Goal: Task Accomplishment & Management: Manage account settings

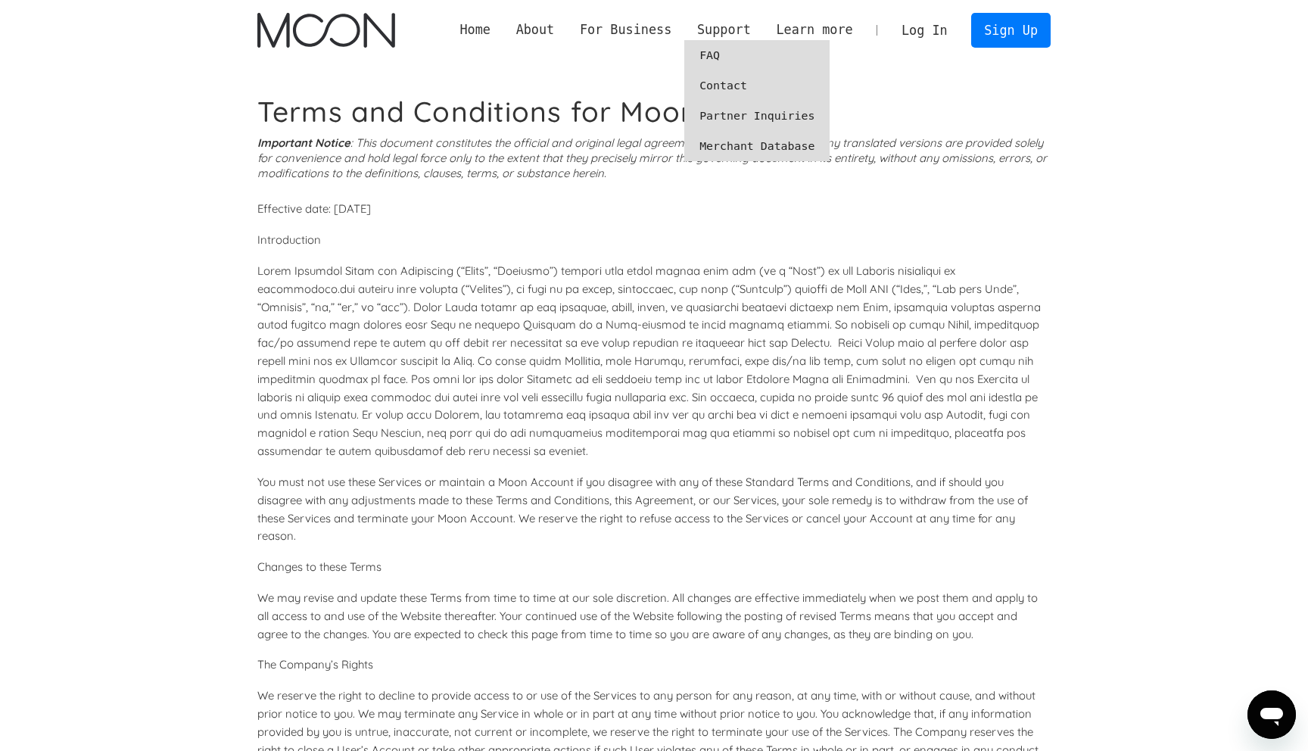
click at [718, 45] on link "FAQ" at bounding box center [757, 55] width 145 height 30
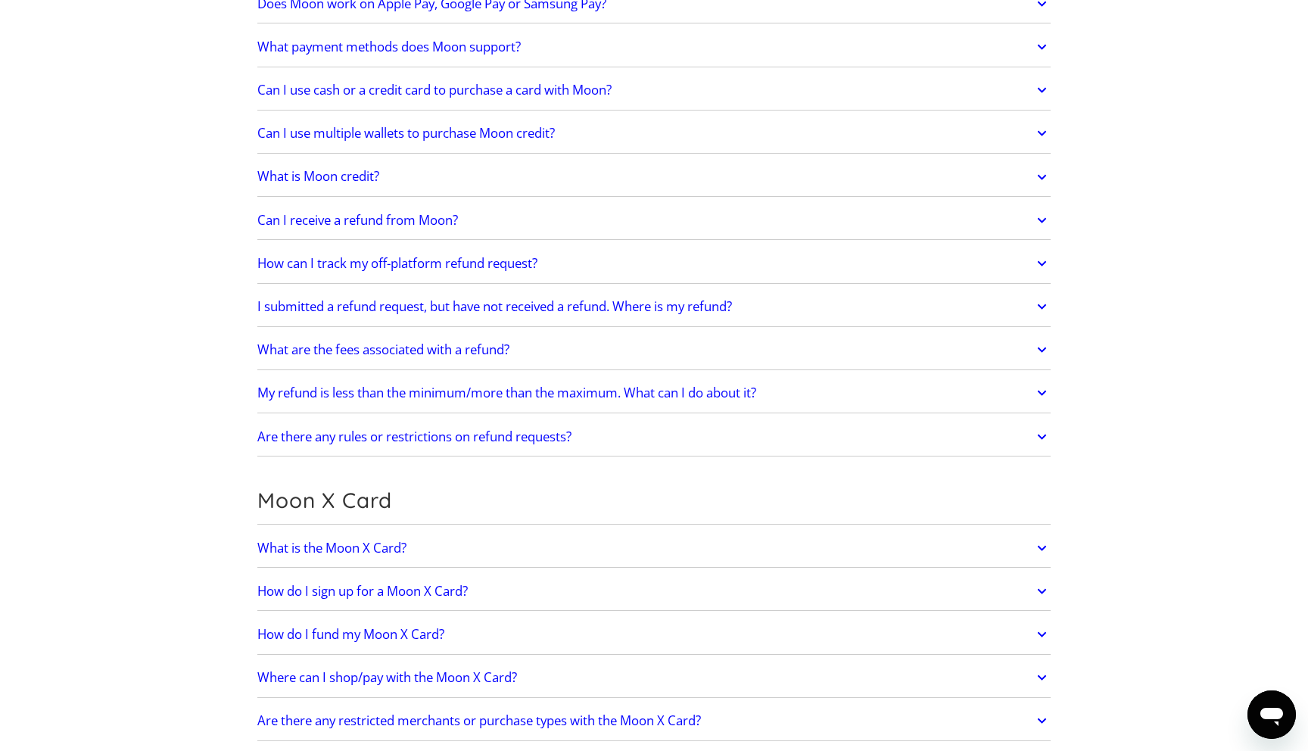
scroll to position [649, 0]
click at [391, 226] on h2 "Can I receive a refund from Moon?" at bounding box center [357, 218] width 201 height 15
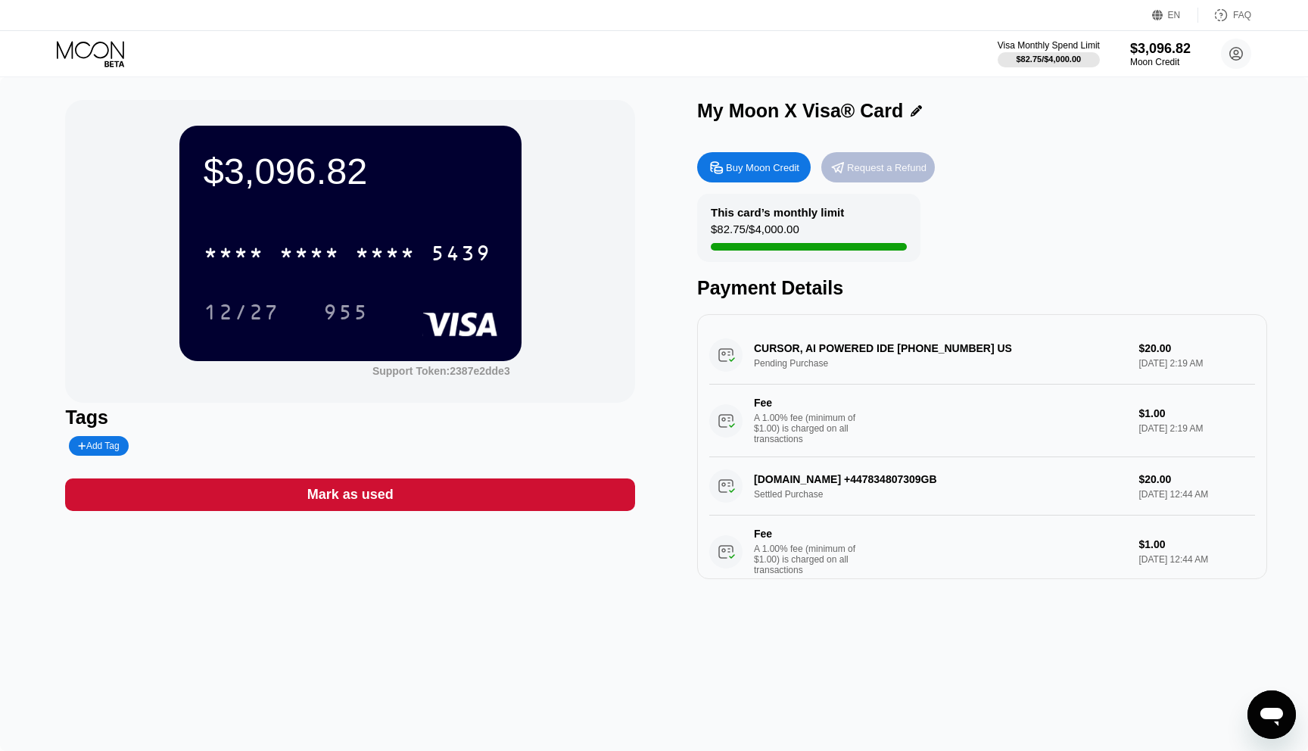
click at [855, 174] on div "Request a Refund" at bounding box center [879, 167] width 114 height 30
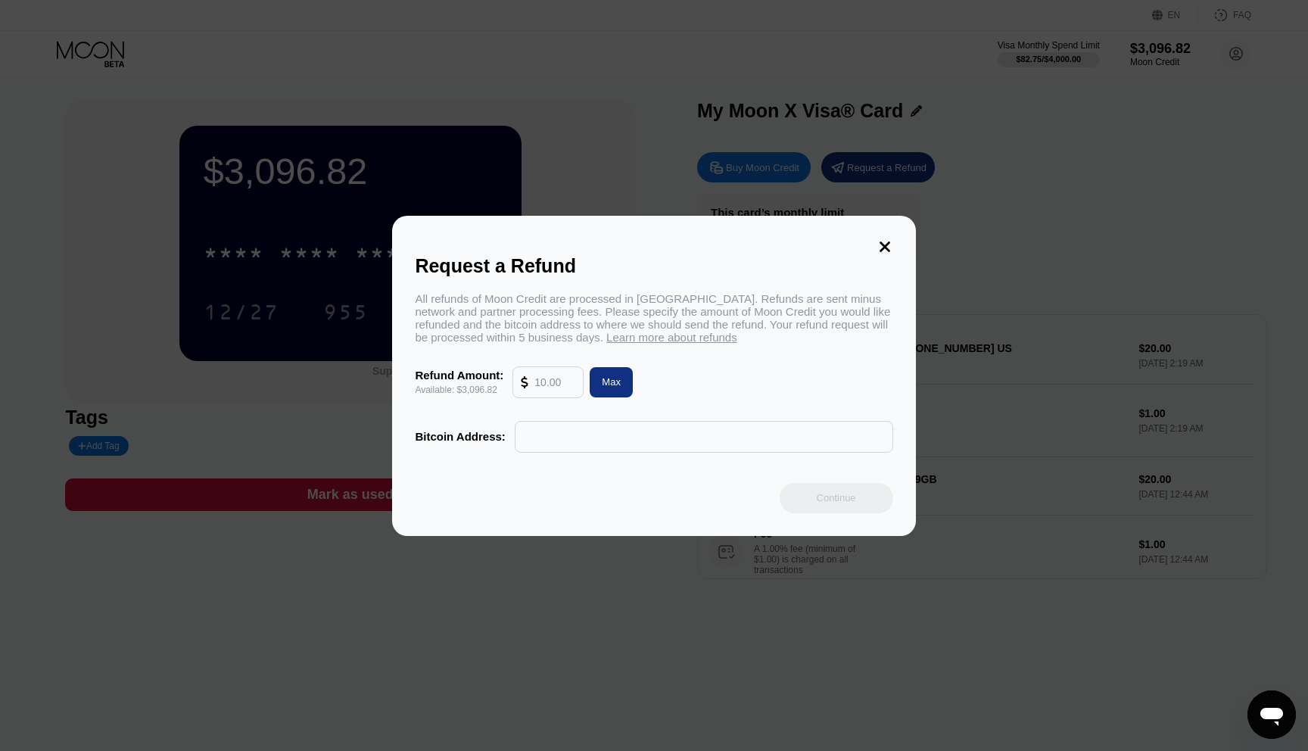
click at [556, 380] on input "text" at bounding box center [555, 382] width 41 height 30
click at [438, 313] on div "All refunds of Moon Credit are processed in Bitcoin. Refunds are sent minus net…" at bounding box center [654, 317] width 478 height 51
drag, startPoint x: 438, startPoint y: 313, endPoint x: 613, endPoint y: 320, distance: 175.8
click at [615, 313] on div "All refunds of Moon Credit are processed in Bitcoin. Refunds are sent minus net…" at bounding box center [654, 317] width 478 height 51
click at [570, 370] on input "text" at bounding box center [555, 382] width 41 height 30
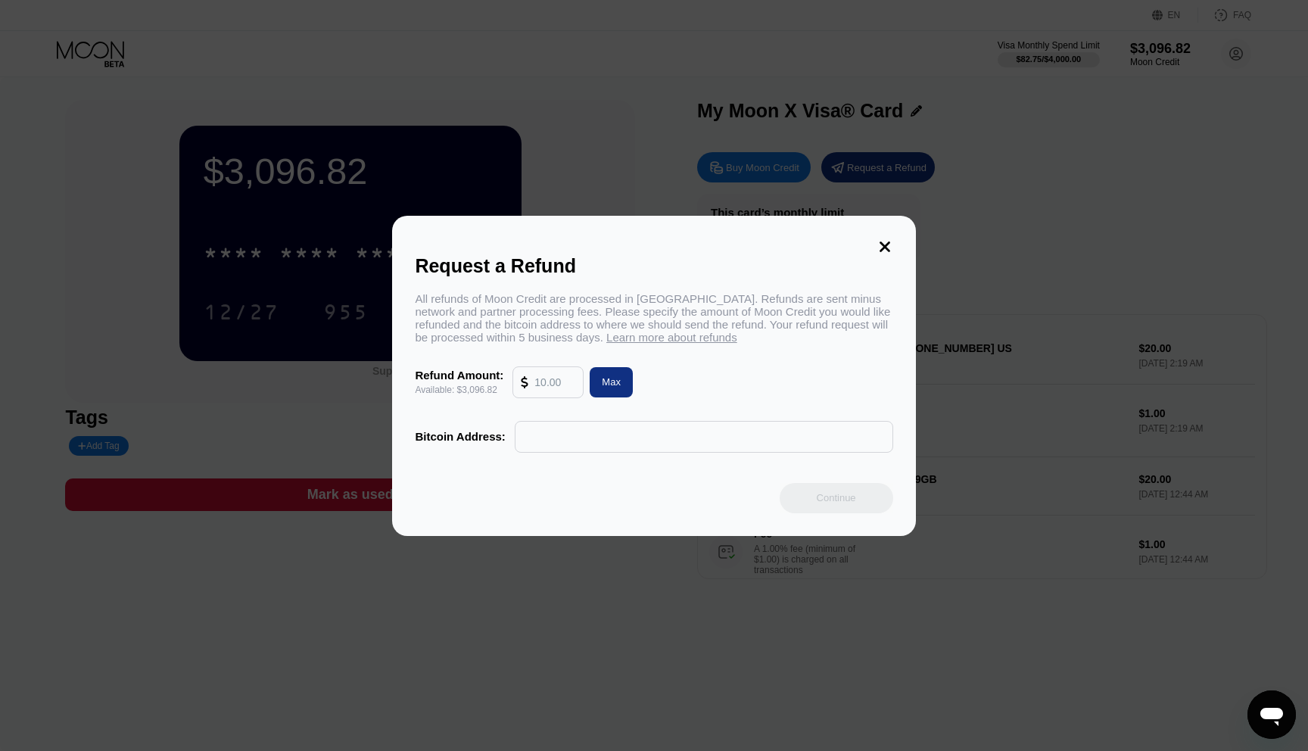
click at [628, 336] on span "Learn more about refunds" at bounding box center [672, 337] width 131 height 13
click at [563, 184] on div at bounding box center [654, 375] width 1308 height 751
click at [929, 254] on div "Request a Refund All refunds of Moon Credit are processed in Bitcoin. Refunds a…" at bounding box center [654, 376] width 1308 height 320
click at [918, 254] on div "Request a Refund All refunds of Moon Credit are processed in Bitcoin. Refunds a…" at bounding box center [654, 376] width 1308 height 320
click at [908, 247] on div "Request a Refund All refunds of Moon Credit are processed in Bitcoin. Refunds a…" at bounding box center [653, 376] width 523 height 320
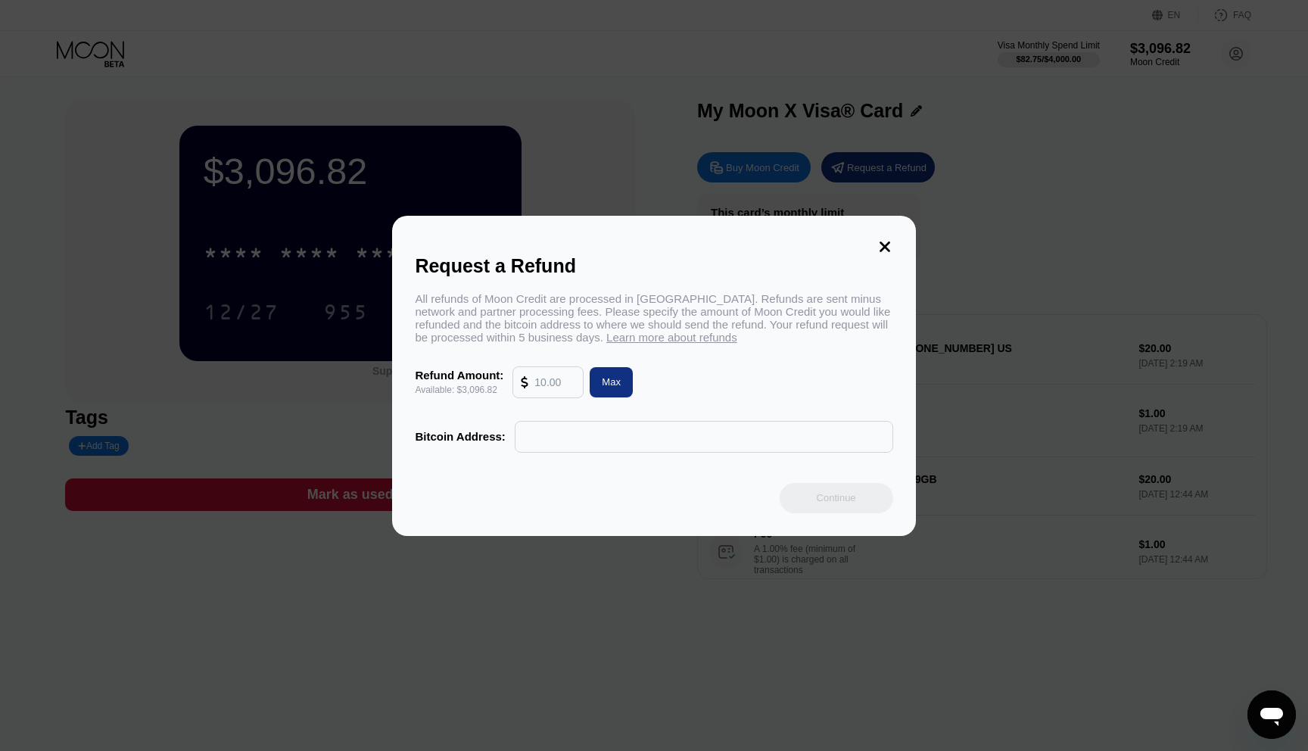
click at [875, 247] on div "Request a Refund All refunds of Moon Credit are processed in Bitcoin. Refunds a…" at bounding box center [653, 376] width 523 height 320
click at [880, 247] on icon at bounding box center [885, 247] width 17 height 17
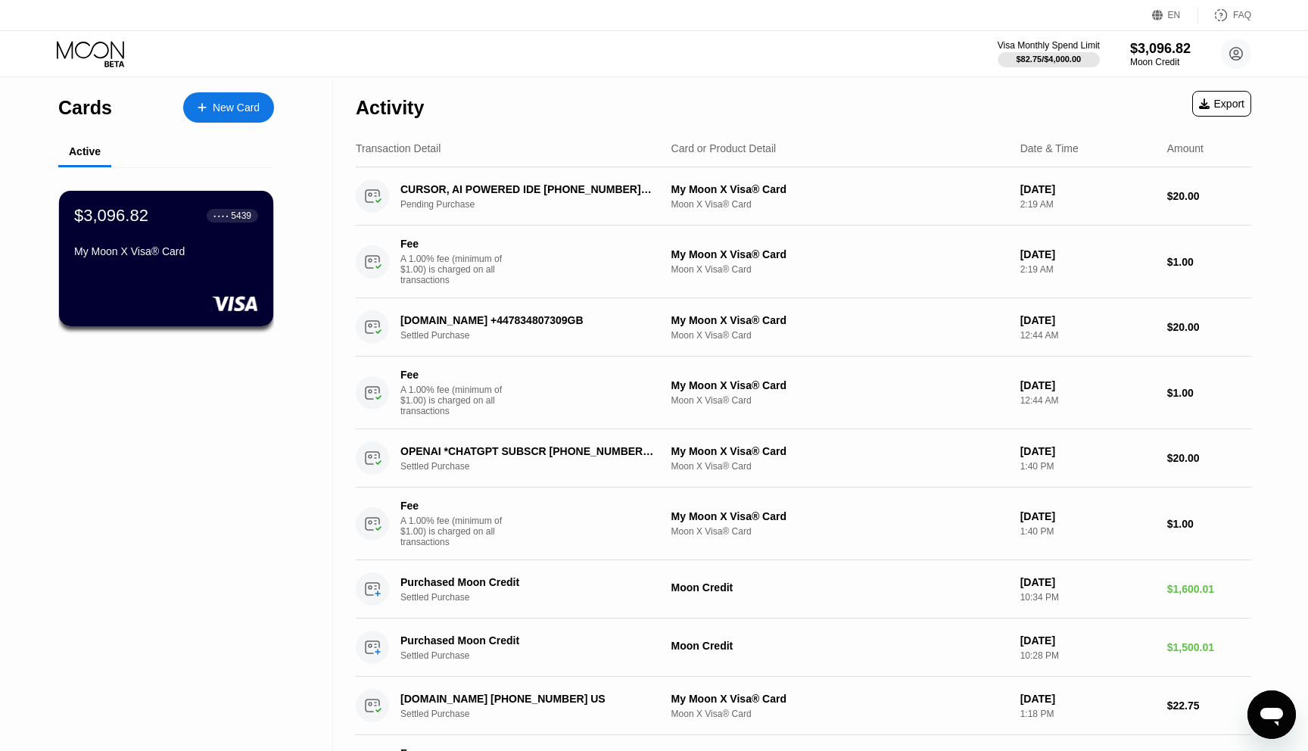
click at [1133, 80] on div "Activity Export" at bounding box center [804, 103] width 896 height 53
click at [1138, 57] on div "Moon Credit" at bounding box center [1161, 62] width 62 height 11
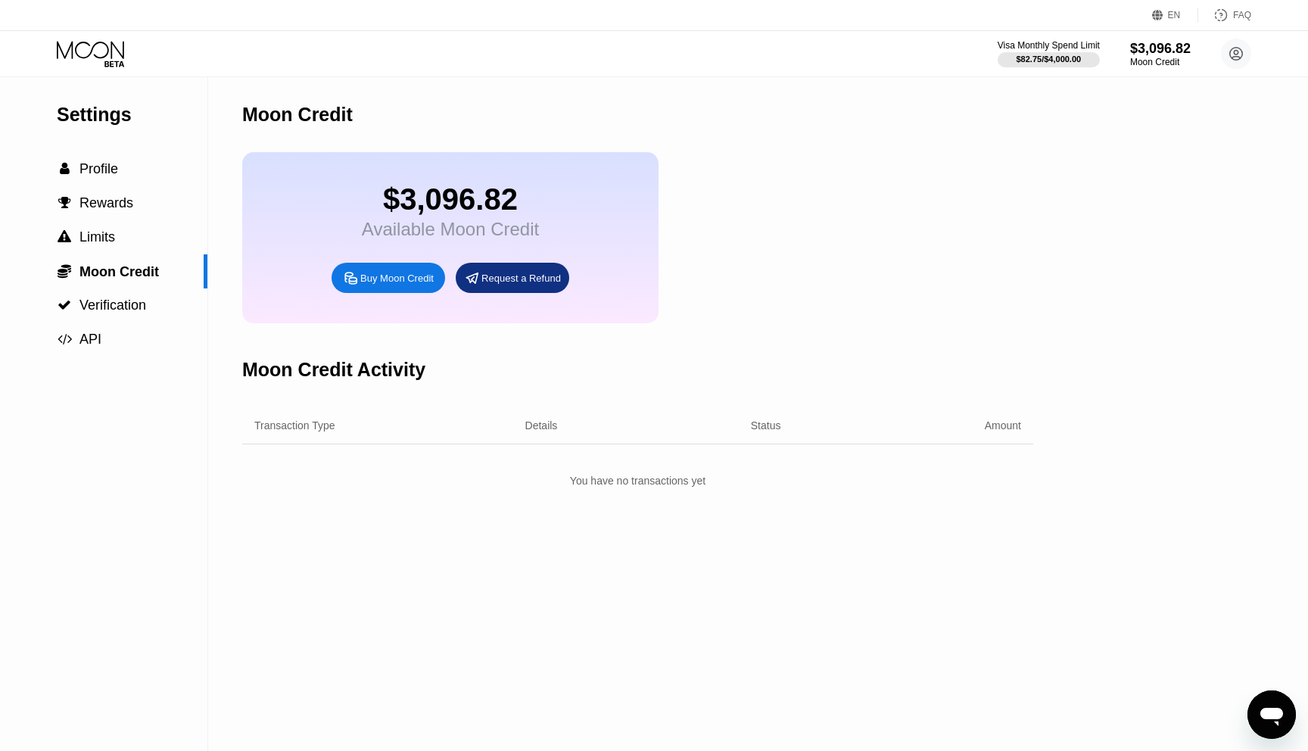
click at [537, 286] on div "Request a Refund" at bounding box center [513, 278] width 114 height 30
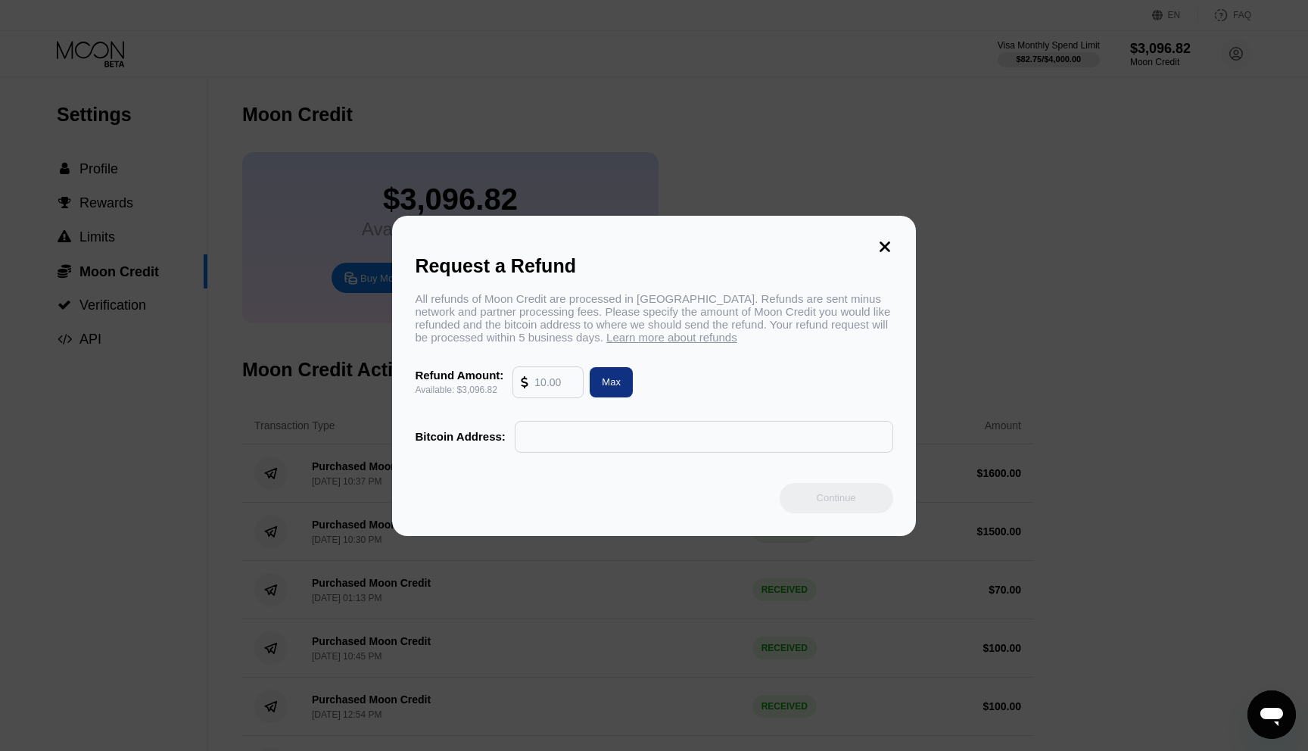
click at [541, 386] on input "text" at bounding box center [555, 382] width 41 height 30
type input "2700"
click at [641, 436] on input "text" at bounding box center [704, 437] width 362 height 30
paste input "bc1qgwck5pxsdlpfr0pl7p4q8jhhm2zqwjttsrwml7"
type input "bc1qgwck5pxsdlpfr0pl7p4q8jhhm2zqwjttsrwml7"
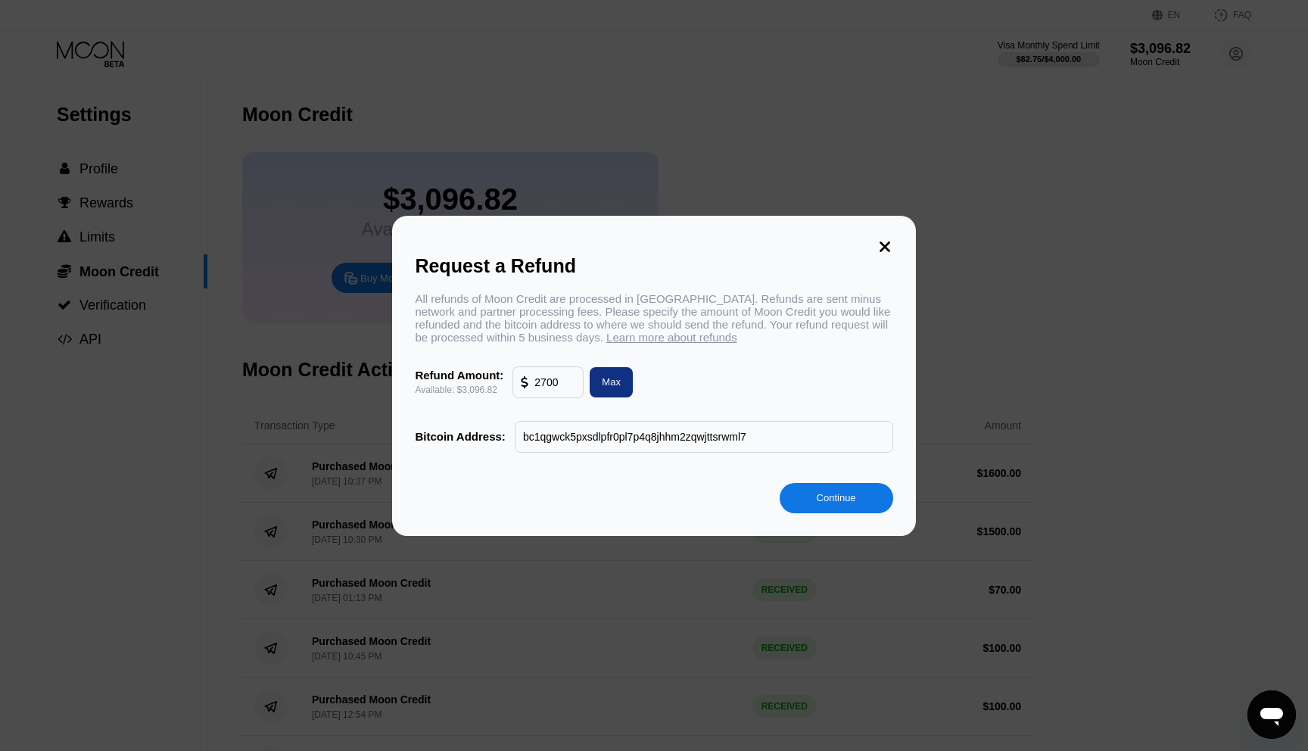
click at [816, 513] on div "Continue" at bounding box center [837, 498] width 114 height 30
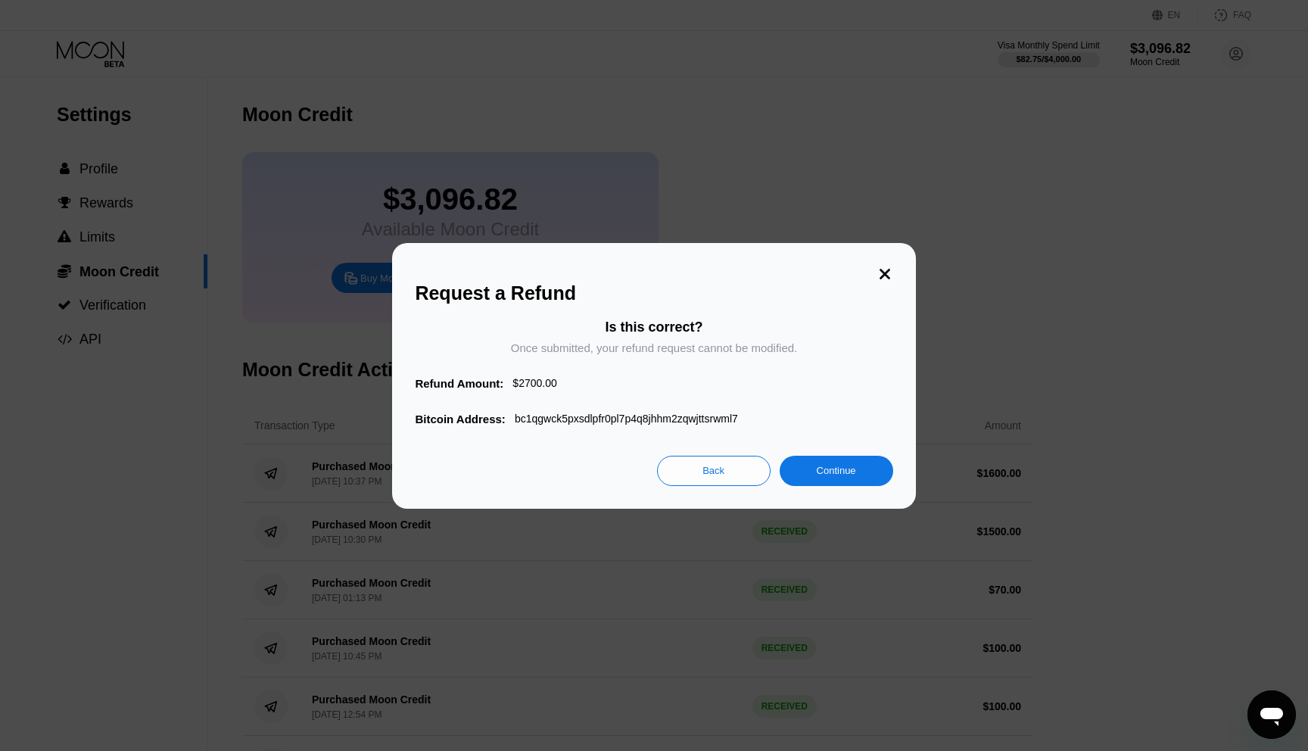
click at [828, 472] on div "Continue" at bounding box center [836, 470] width 39 height 13
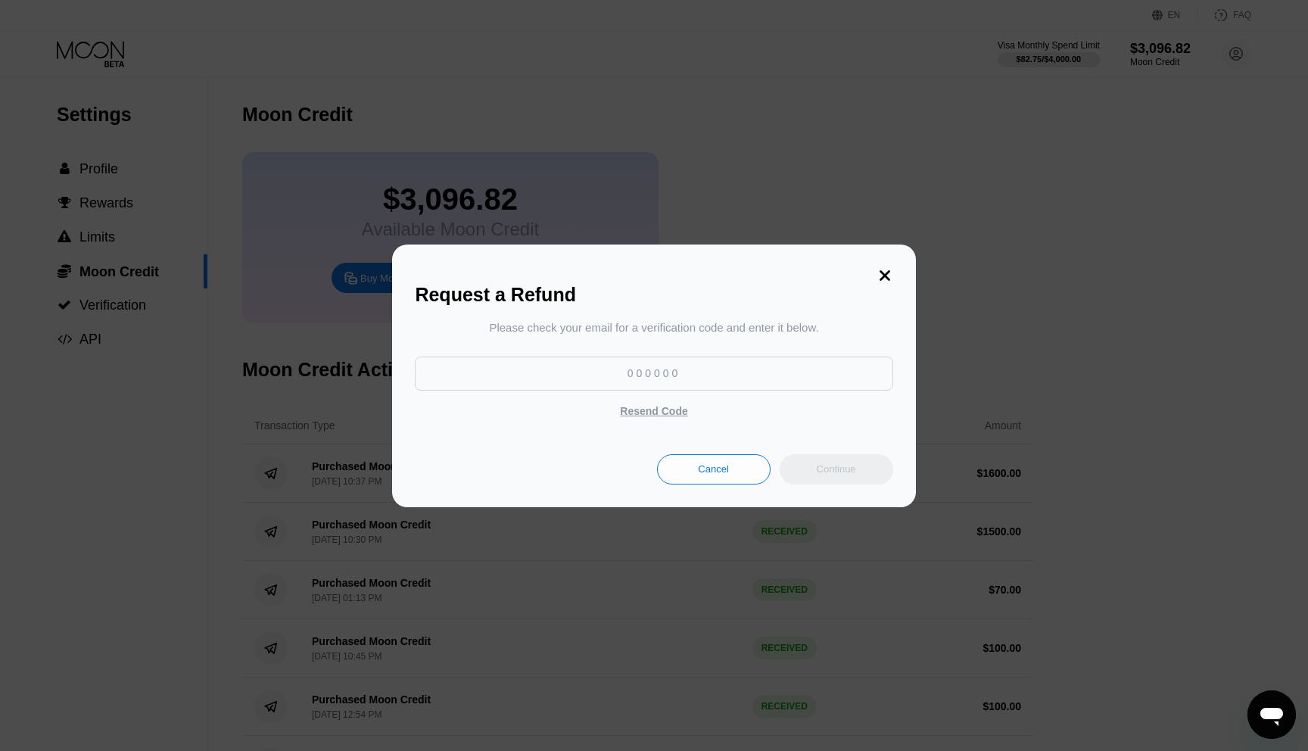
click at [654, 373] on input at bounding box center [654, 374] width 478 height 34
paste input "270046"
type input "270046"
click at [819, 478] on div "Continue" at bounding box center [837, 469] width 114 height 30
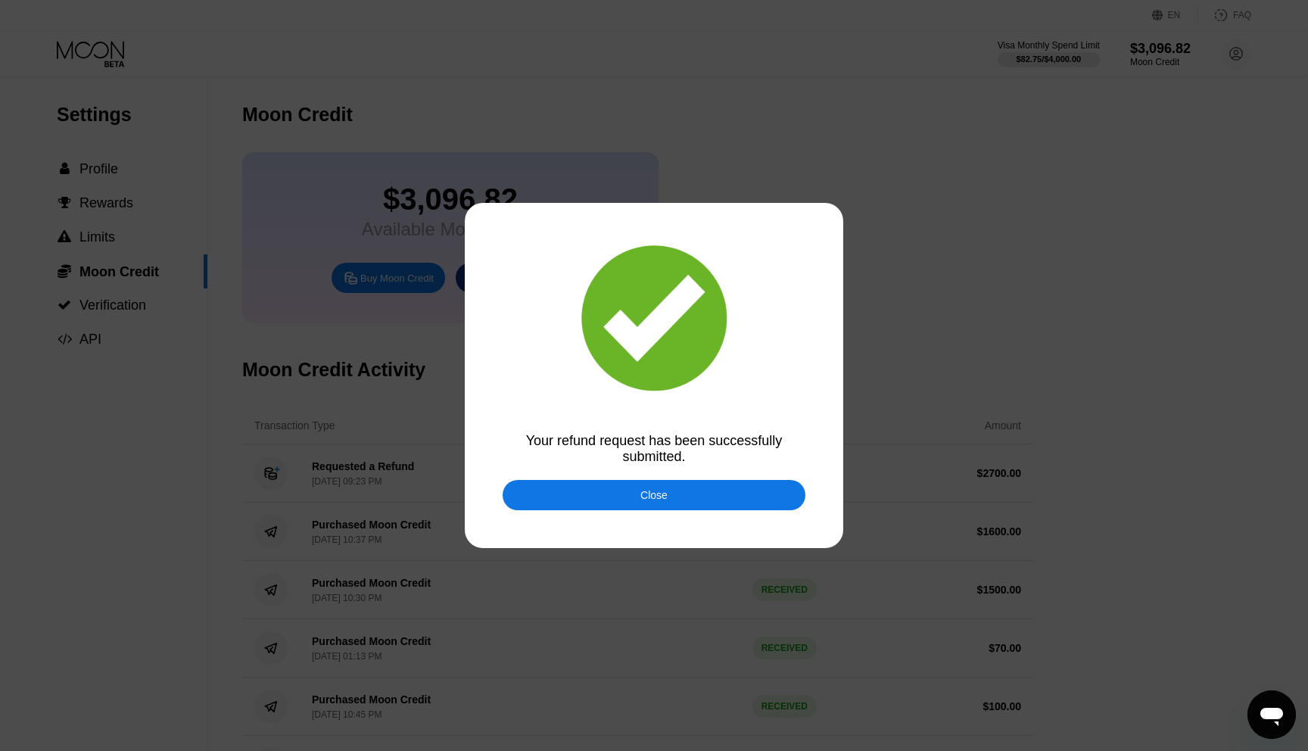
click at [746, 494] on div "Close" at bounding box center [654, 495] width 303 height 30
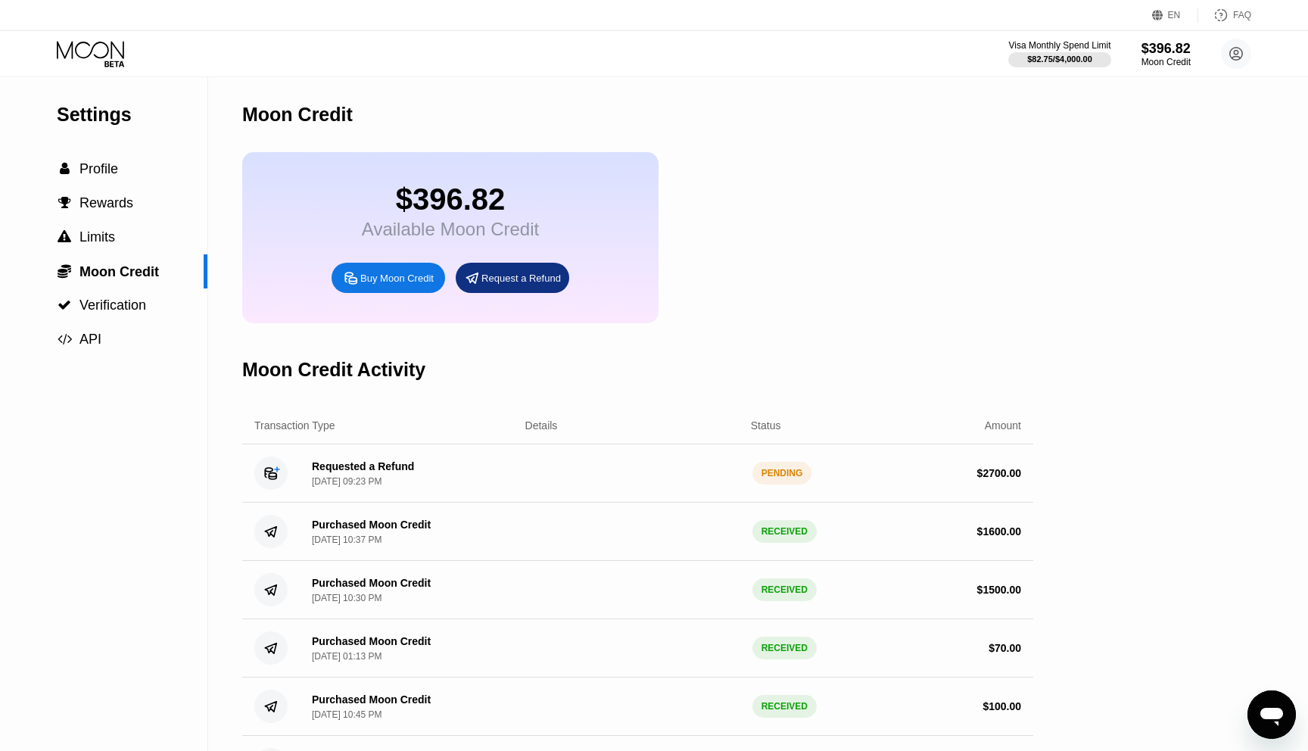
click at [89, 42] on icon at bounding box center [92, 54] width 70 height 27
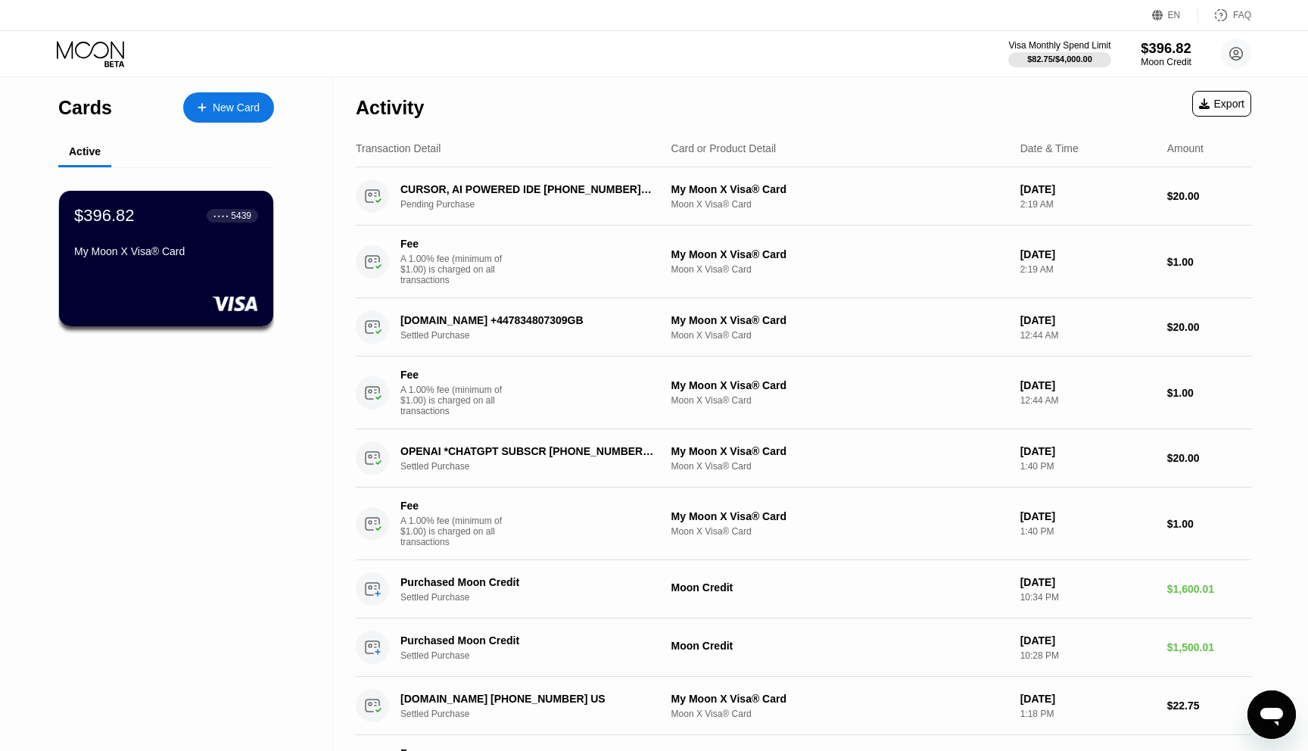
click at [1173, 45] on div "$396.82" at bounding box center [1166, 48] width 51 height 16
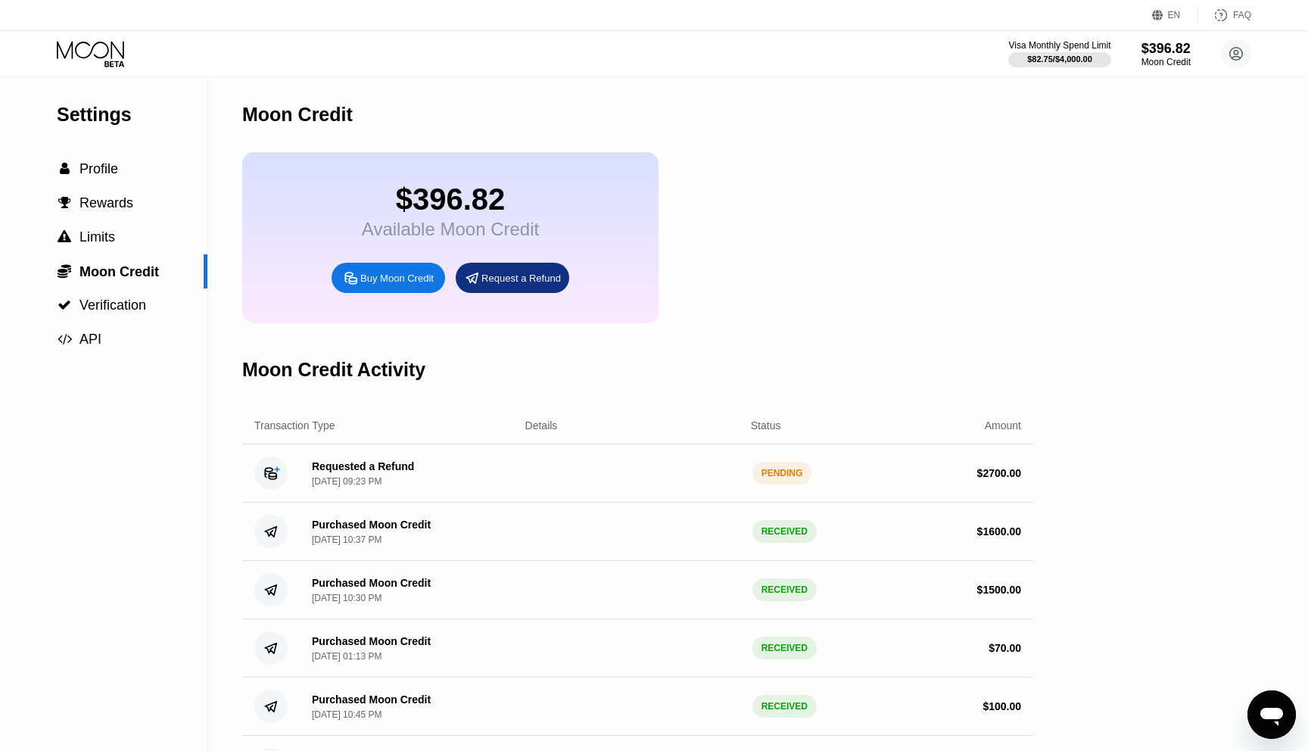
click at [266, 479] on icon at bounding box center [270, 473] width 11 height 11
click at [385, 473] on div "Requested a Refund" at bounding box center [363, 466] width 102 height 12
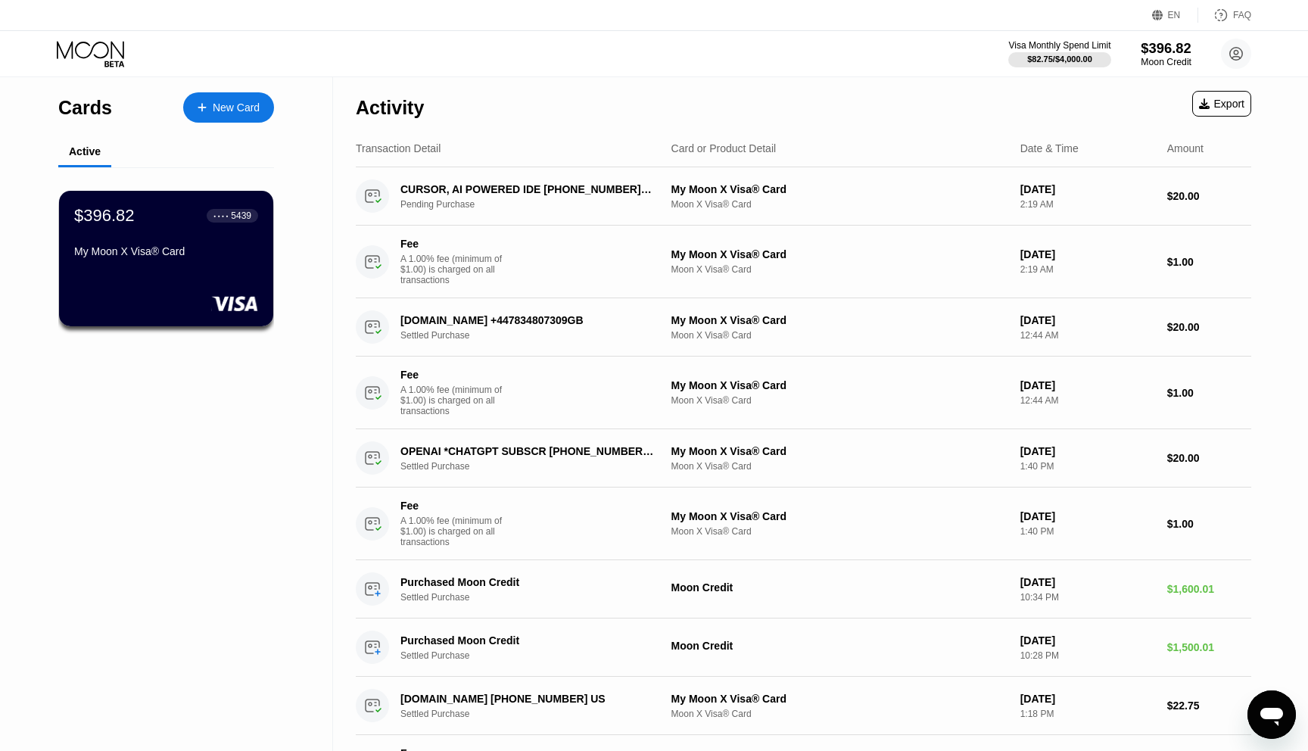
click at [1176, 57] on div "Moon Credit" at bounding box center [1166, 62] width 51 height 11
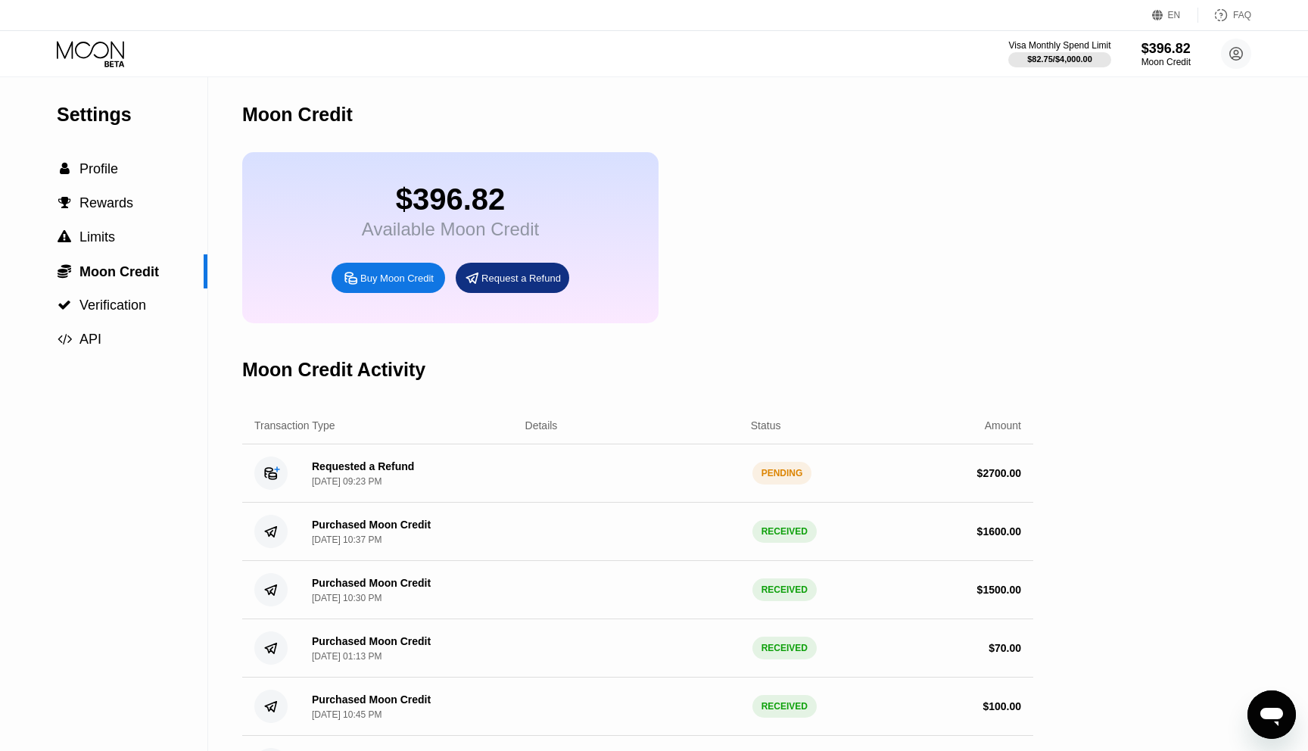
click at [281, 475] on circle at bounding box center [270, 473] width 33 height 33
click at [345, 473] on div "Requested a Refund" at bounding box center [363, 466] width 102 height 12
click at [345, 467] on div "Requested a Refund" at bounding box center [363, 466] width 102 height 12
click at [129, 322] on div " Verification" at bounding box center [103, 305] width 207 height 34
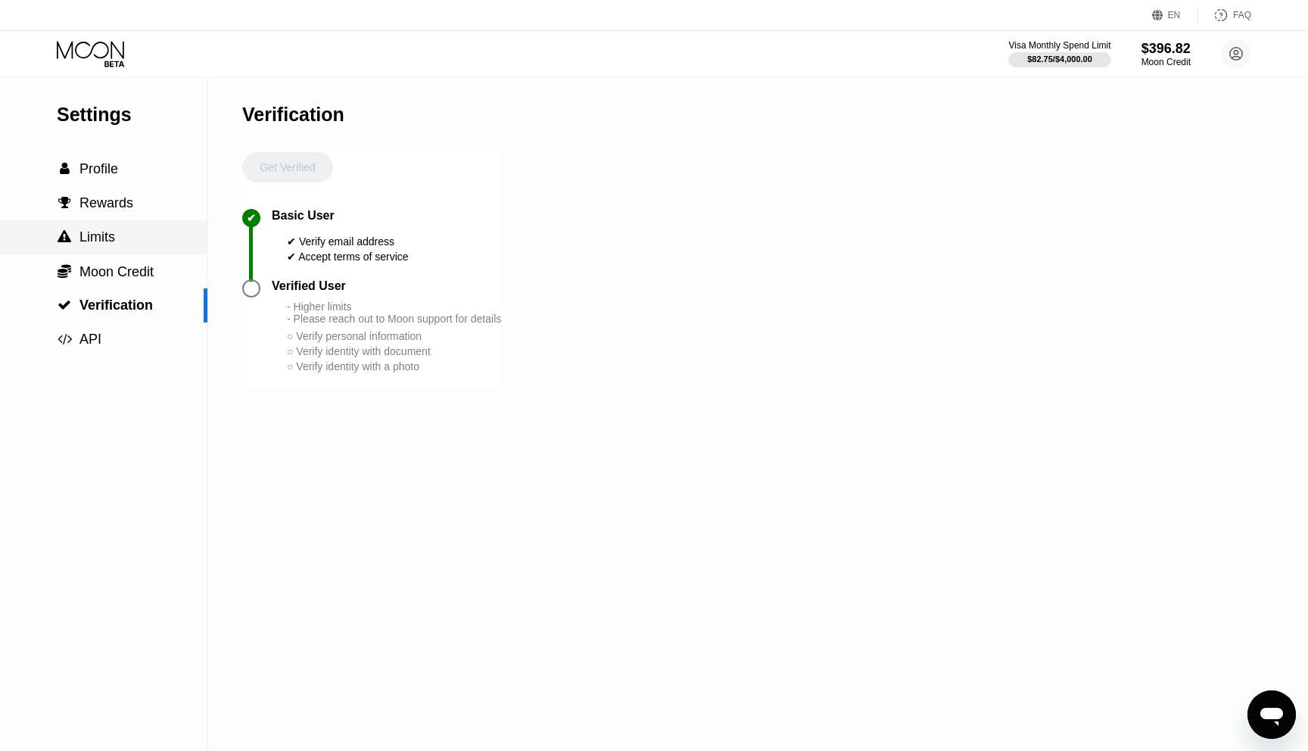
click at [115, 241] on span "Limits" at bounding box center [98, 236] width 36 height 15
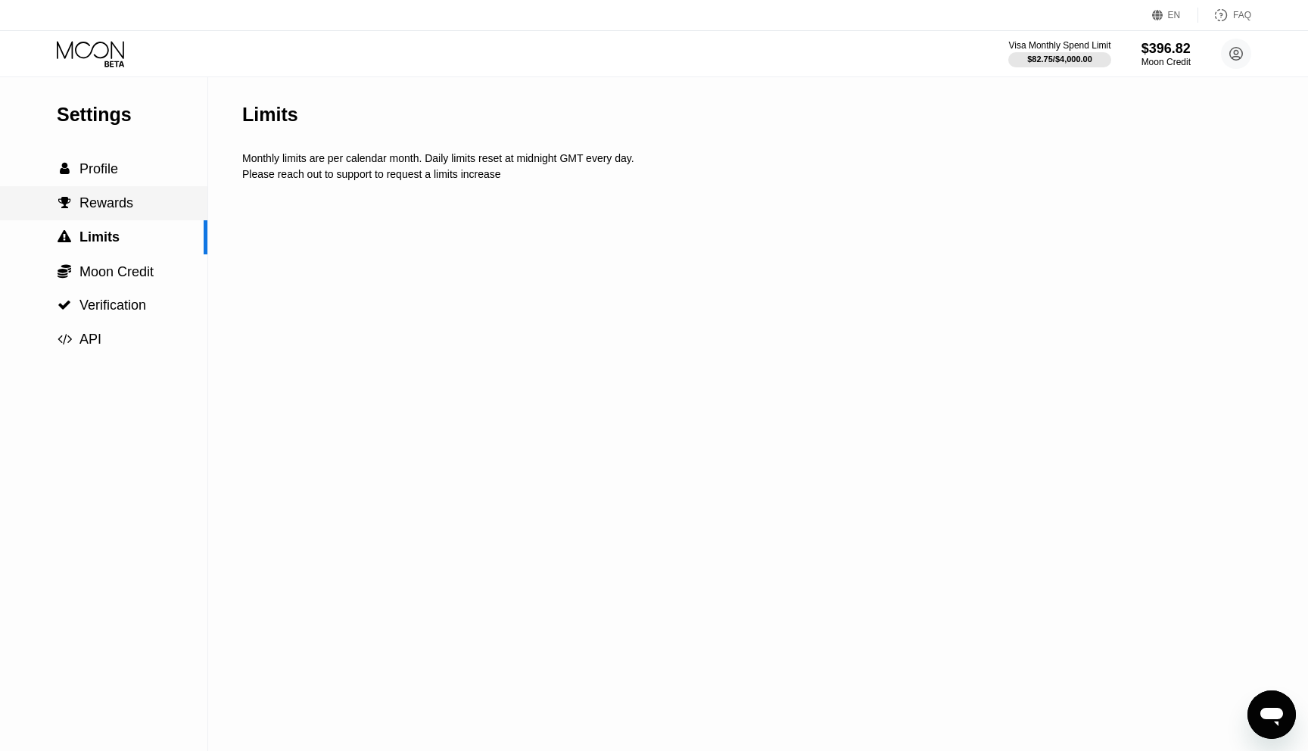
click at [123, 204] on span "Rewards" at bounding box center [107, 202] width 54 height 15
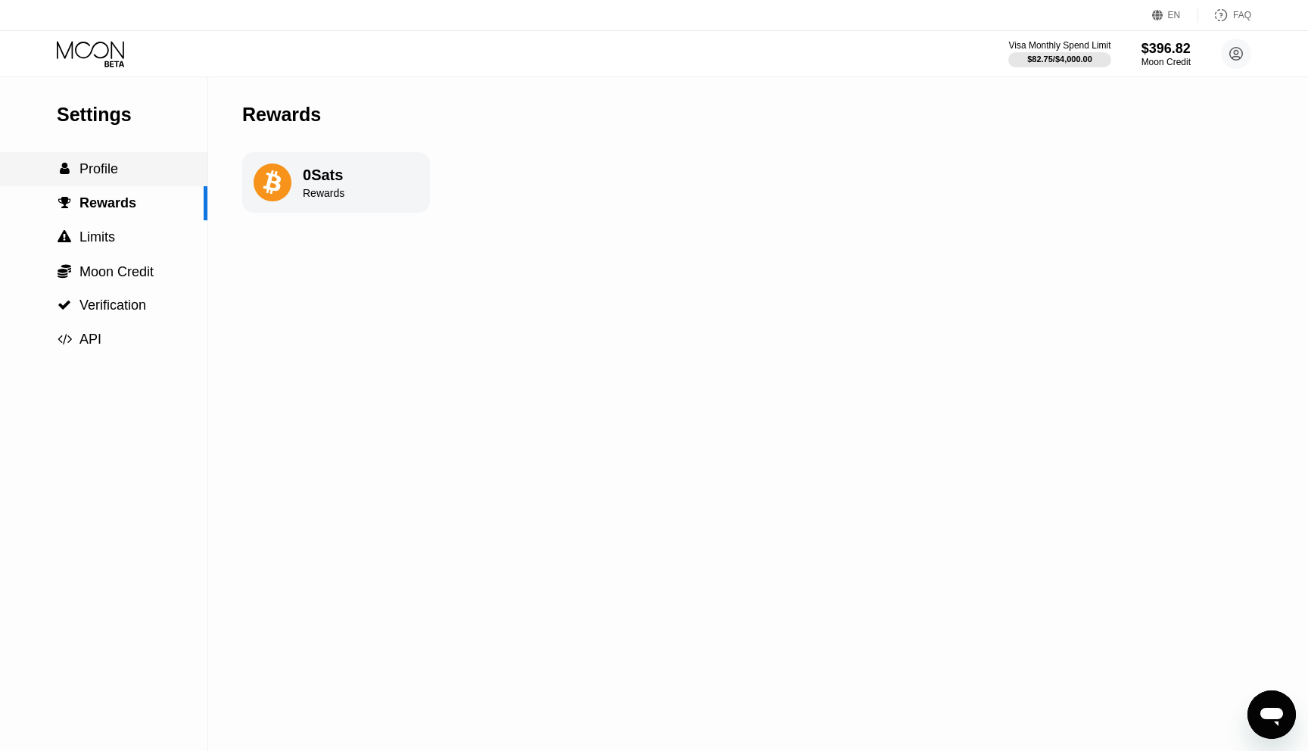
click at [129, 175] on div " Profile" at bounding box center [103, 169] width 207 height 16
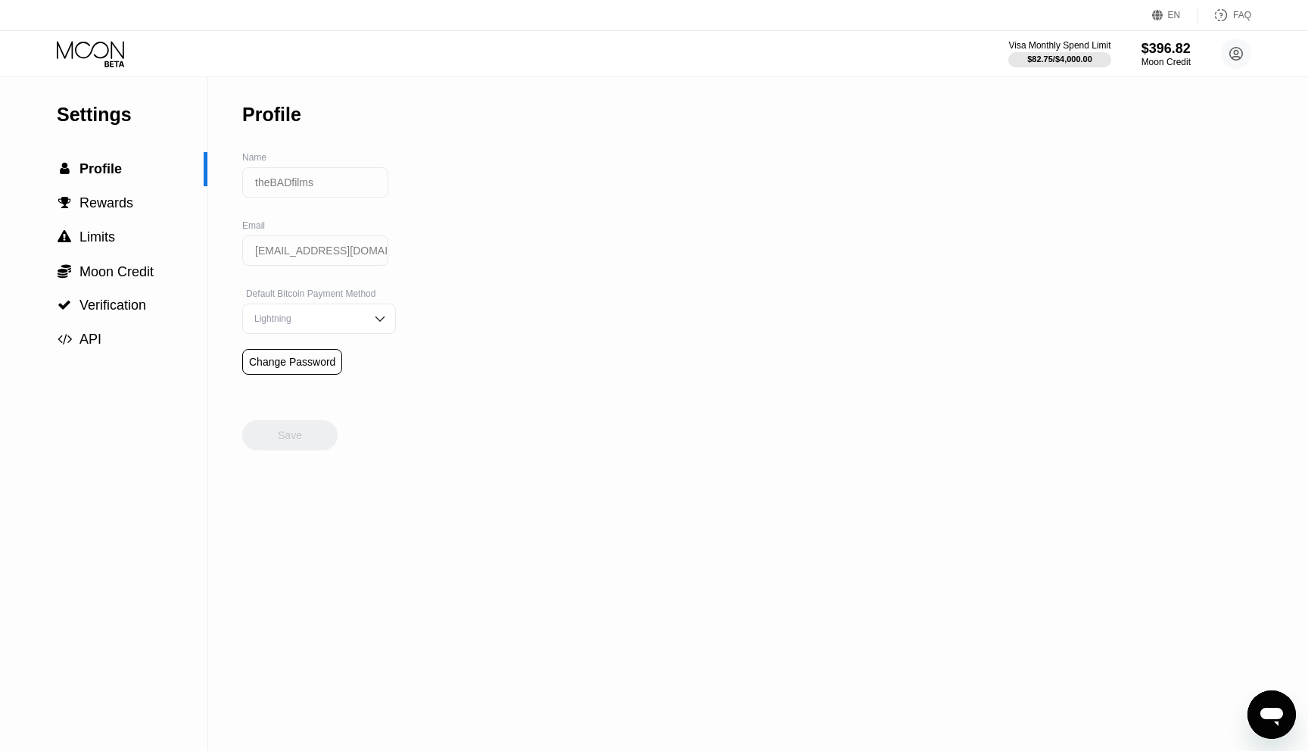
click at [92, 43] on icon at bounding box center [92, 54] width 70 height 27
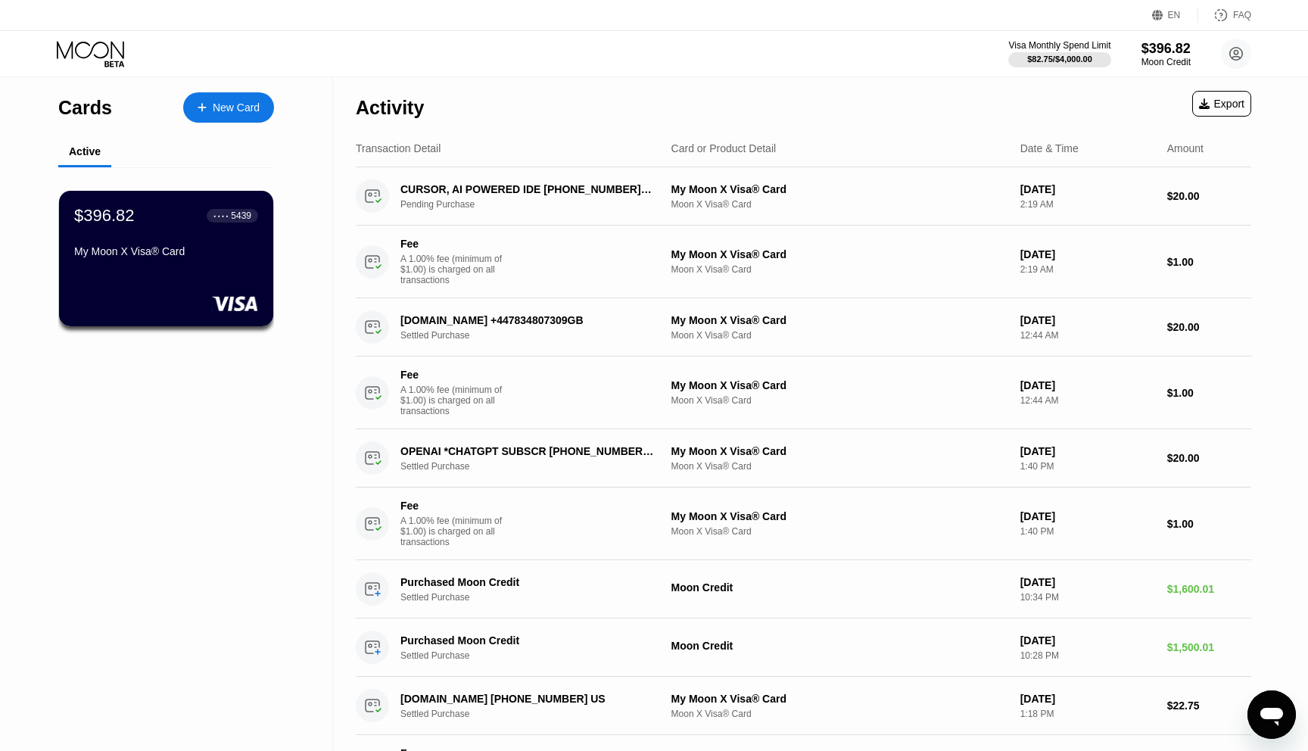
click at [136, 279] on div "$396.82 ● ● ● ● 5439 My Moon X Visa® Card" at bounding box center [166, 258] width 217 height 137
